Goal: Information Seeking & Learning: Learn about a topic

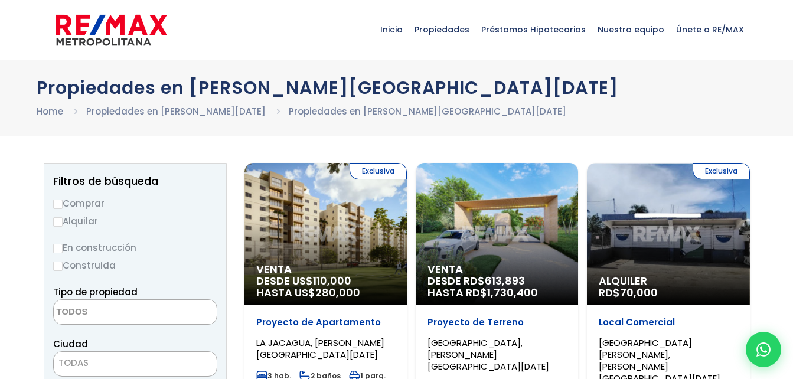
select select
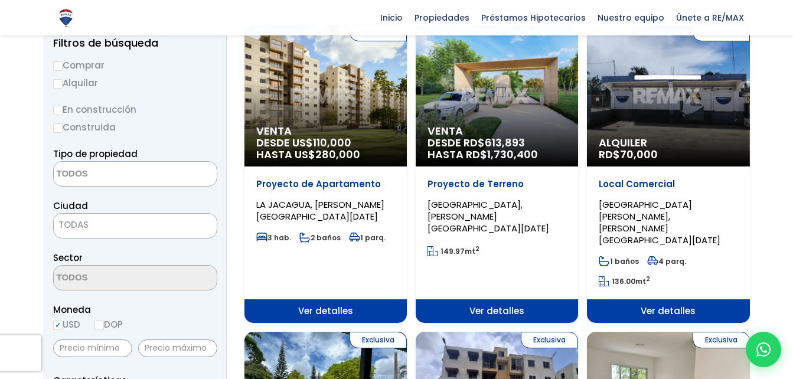
scroll to position [118, 0]
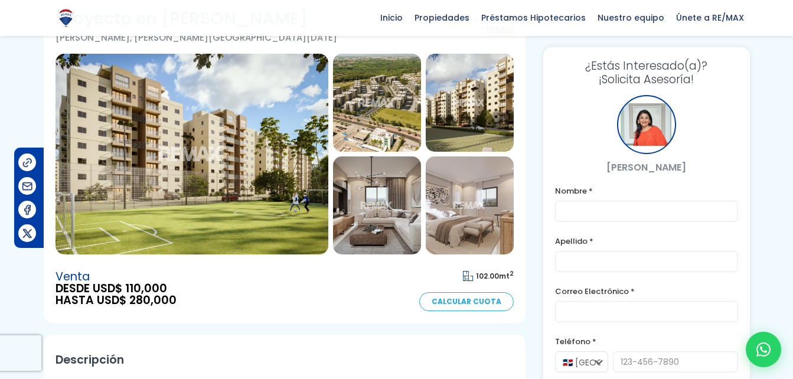
scroll to position [61, 0]
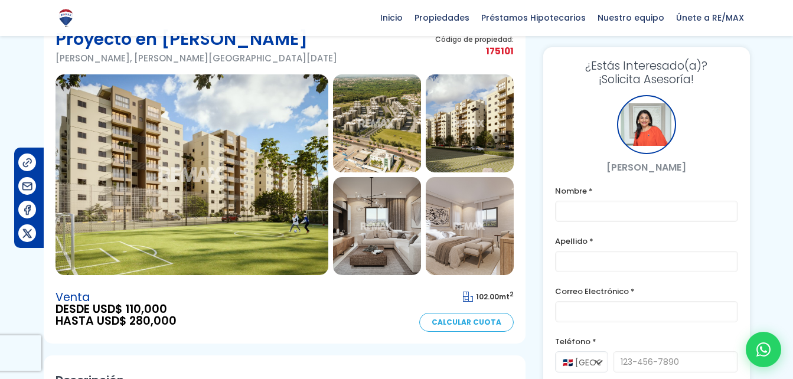
click at [381, 230] on img at bounding box center [377, 226] width 88 height 98
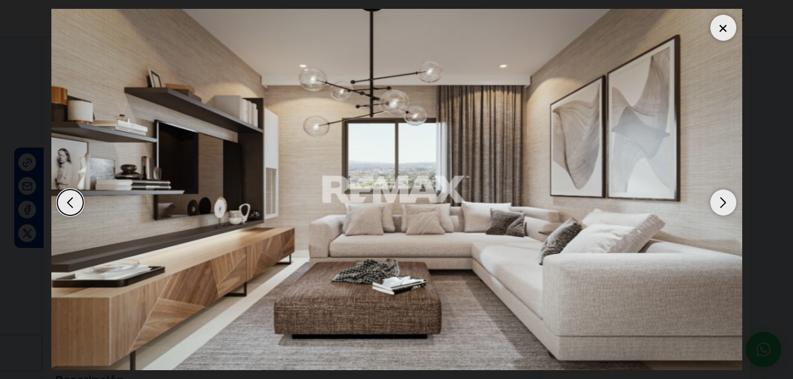
click at [728, 192] on div "Next slide" at bounding box center [723, 202] width 26 height 26
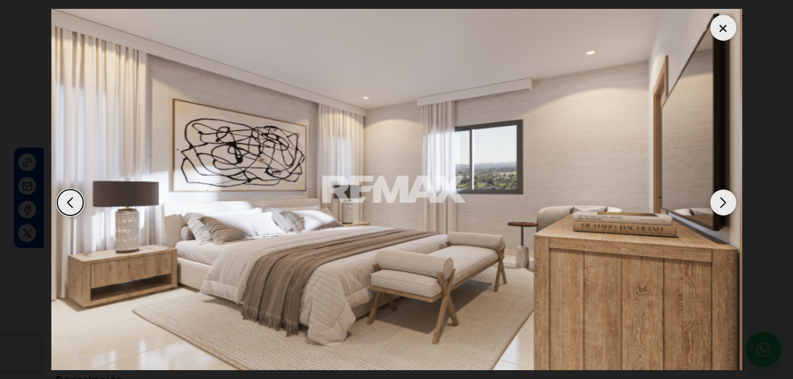
click at [728, 192] on div "Next slide" at bounding box center [723, 202] width 26 height 26
